Goal: Task Accomplishment & Management: Manage account settings

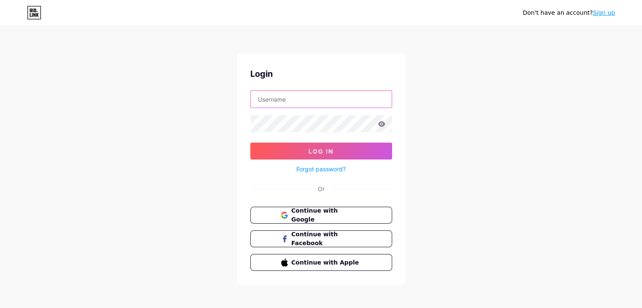
click at [290, 99] on input "text" at bounding box center [321, 99] width 141 height 17
click at [196, 168] on div "Don't have an account? Sign up Login Log In Forgot password? Or Continue with G…" at bounding box center [321, 156] width 642 height 312
click at [280, 101] on input "text" at bounding box center [321, 99] width 141 height 17
click at [284, 164] on div "Forgot password?" at bounding box center [321, 167] width 142 height 15
click at [306, 166] on link "Forgot password?" at bounding box center [320, 169] width 49 height 9
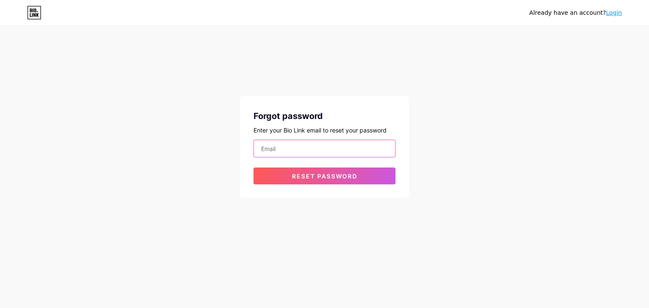
click at [294, 147] on input "email" at bounding box center [324, 148] width 141 height 17
type input "b"
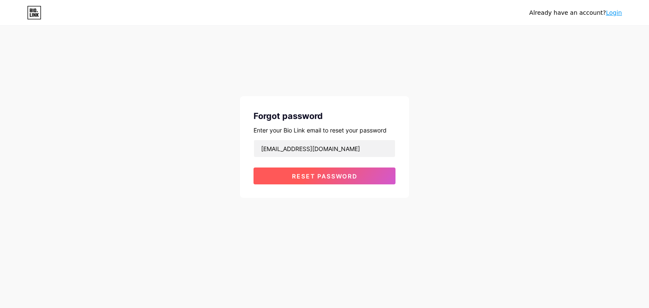
click at [295, 169] on button "Reset password" at bounding box center [324, 176] width 142 height 17
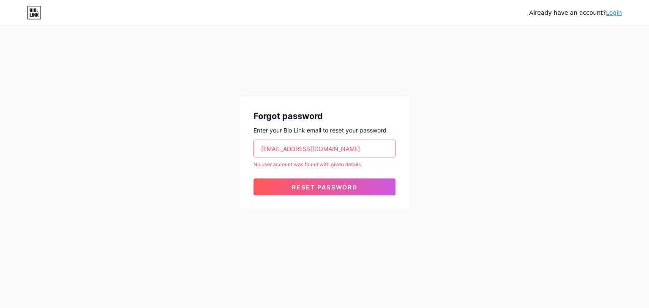
click at [285, 148] on input "[EMAIL_ADDRESS][DOMAIN_NAME]" at bounding box center [324, 148] width 141 height 17
click at [307, 150] on input "[EMAIL_ADDRESS][DOMAIN_NAME]" at bounding box center [324, 148] width 141 height 17
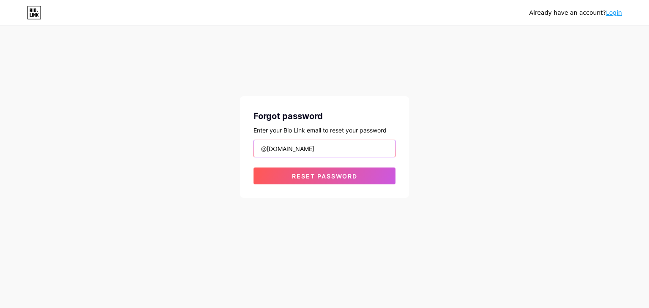
click at [307, 150] on input "@[DOMAIN_NAME]" at bounding box center [324, 148] width 141 height 17
type input "[EMAIL_ADDRESS][DOMAIN_NAME]"
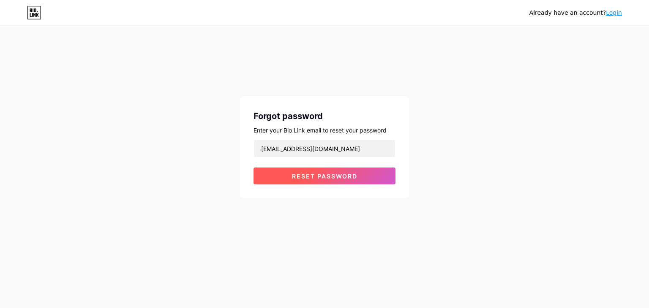
click at [312, 176] on span "Reset password" at bounding box center [324, 176] width 65 height 7
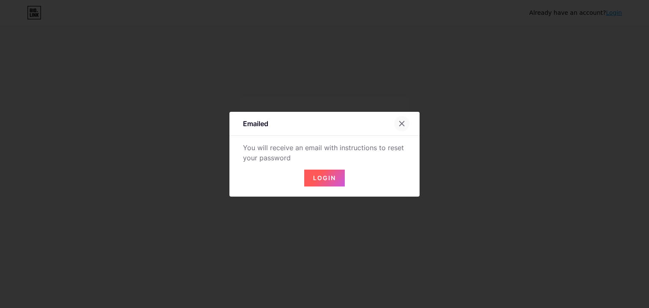
click at [404, 125] on icon at bounding box center [401, 123] width 7 height 7
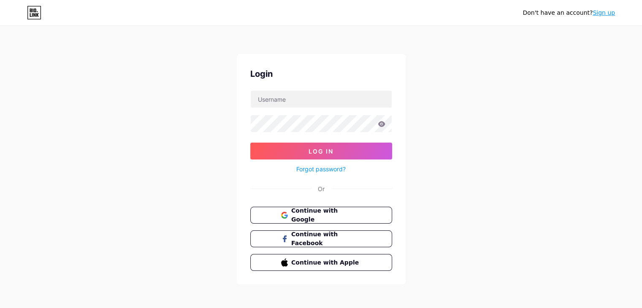
click at [305, 170] on link "Forgot password?" at bounding box center [320, 169] width 49 height 9
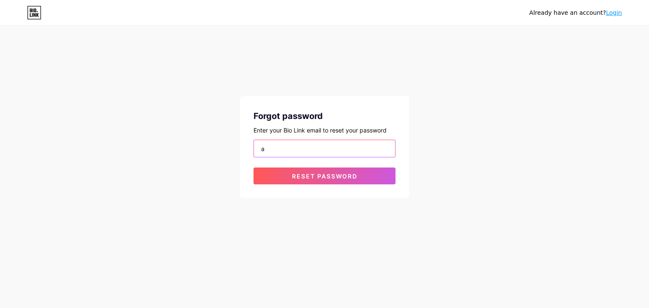
click at [273, 152] on input "a" at bounding box center [324, 148] width 141 height 17
type input "[EMAIL_ADDRESS][DOMAIN_NAME]"
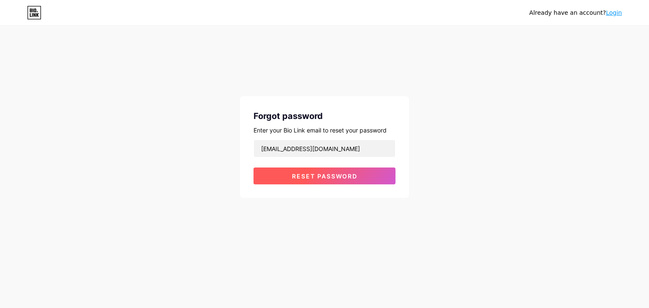
click at [297, 176] on span "Reset password" at bounding box center [324, 176] width 65 height 7
